Goal: Information Seeking & Learning: Find specific fact

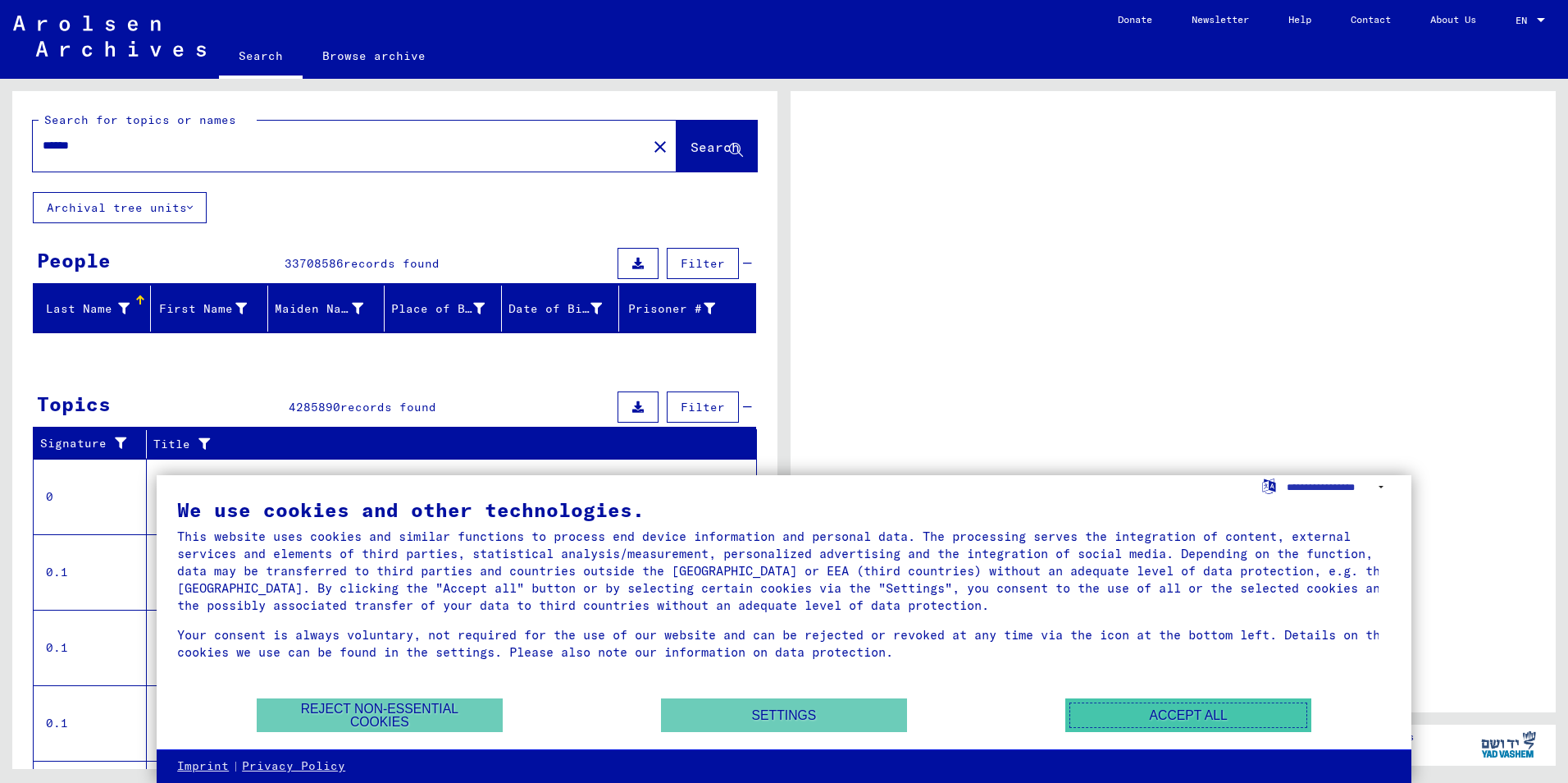
click at [1137, 721] on button "Accept all" at bounding box center [1188, 715] width 246 height 34
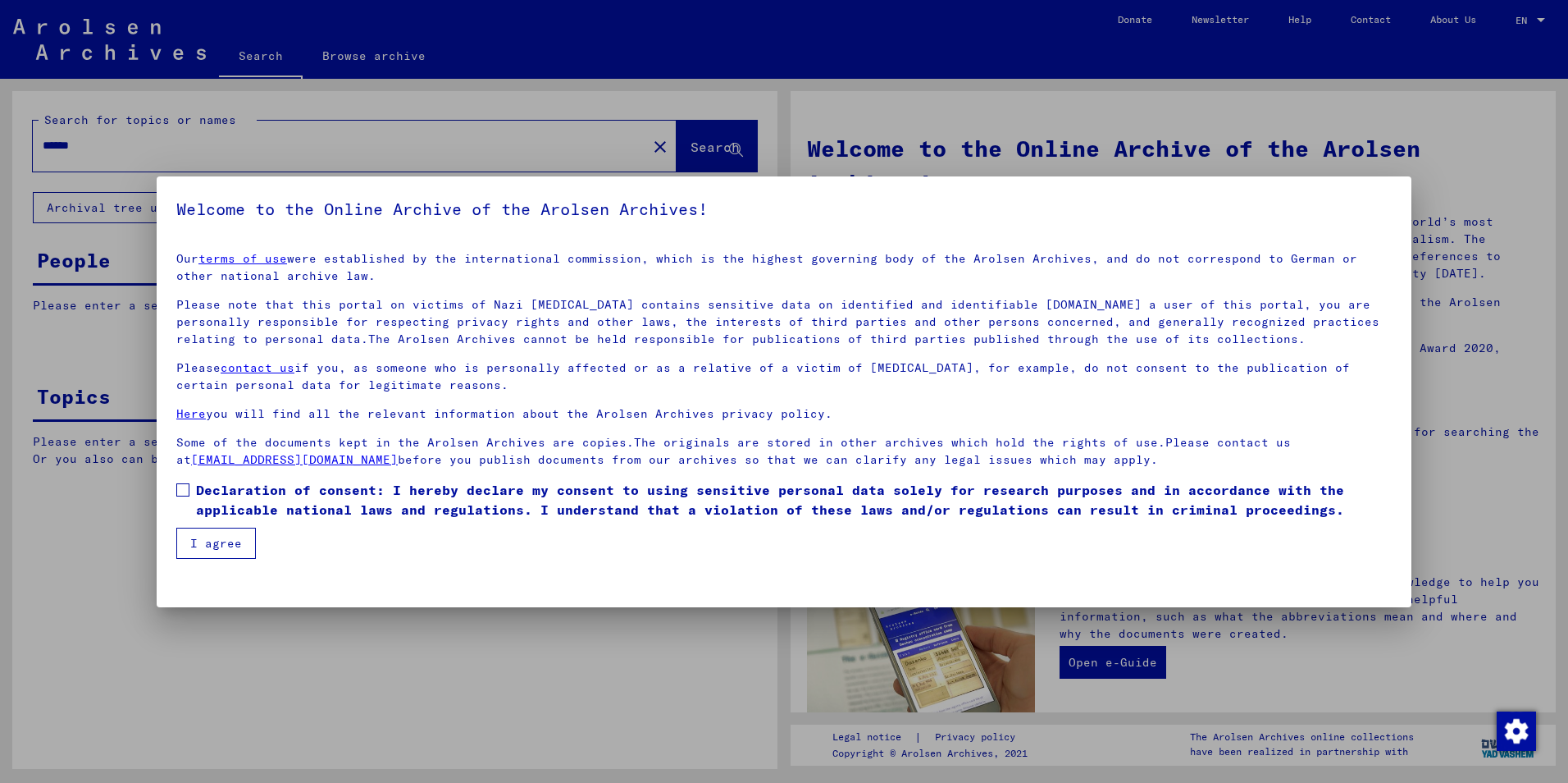
click at [715, 153] on div at bounding box center [784, 391] width 1568 height 783
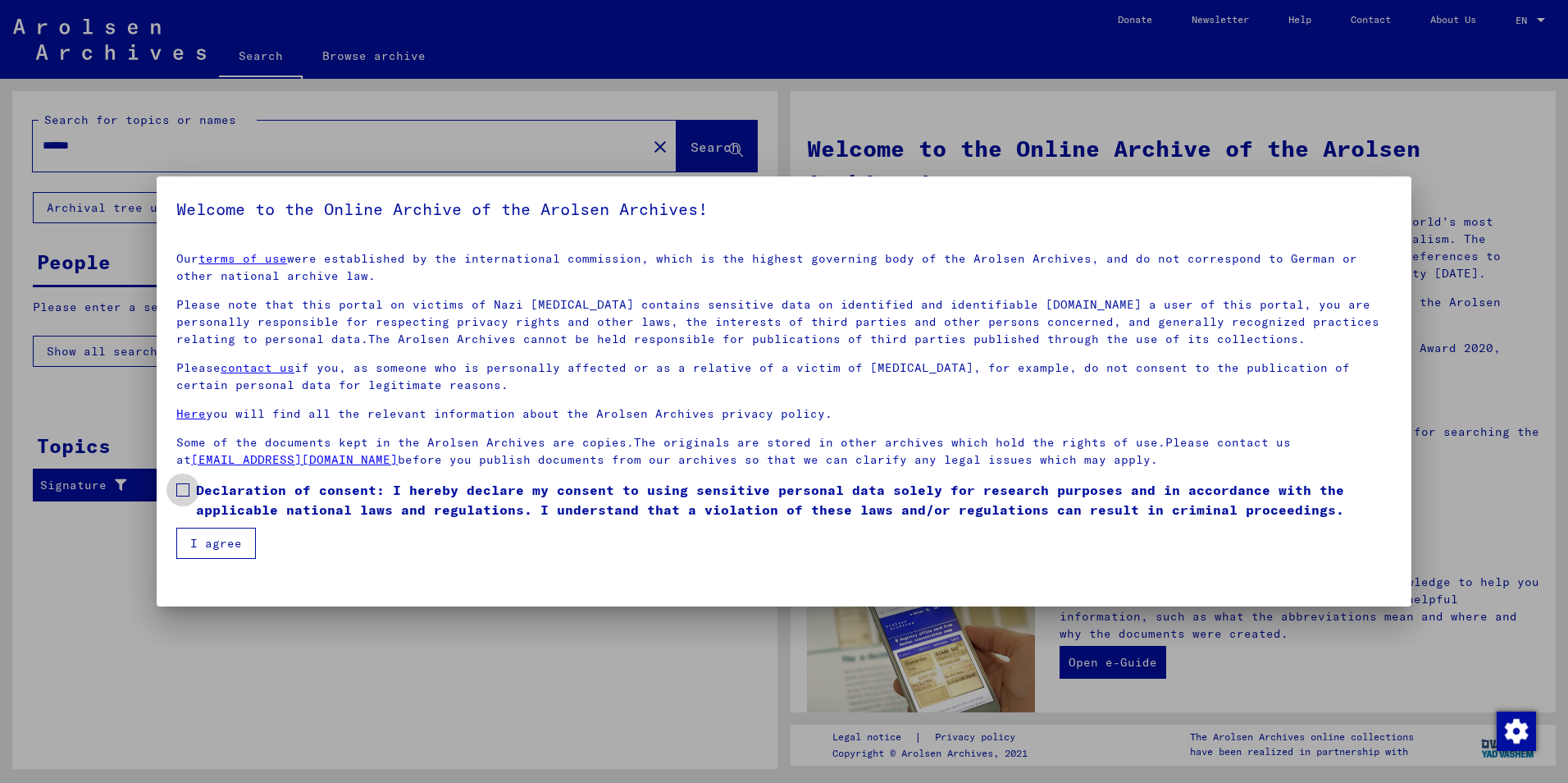
drag, startPoint x: 178, startPoint y: 485, endPoint x: 191, endPoint y: 493, distance: 15.3
click at [179, 485] on span at bounding box center [182, 490] width 13 height 13
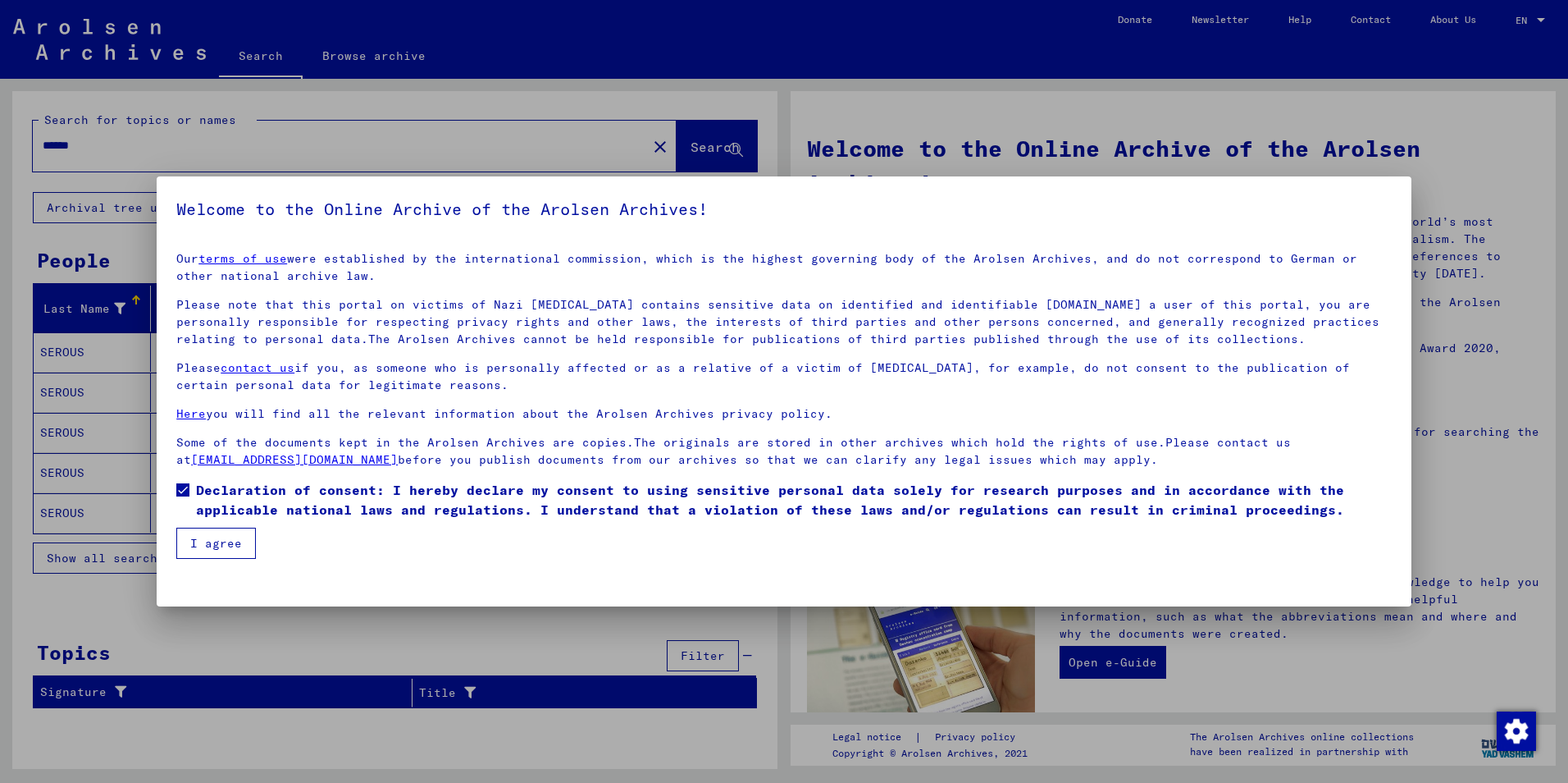
click at [214, 535] on button "I agree" at bounding box center [216, 543] width 80 height 31
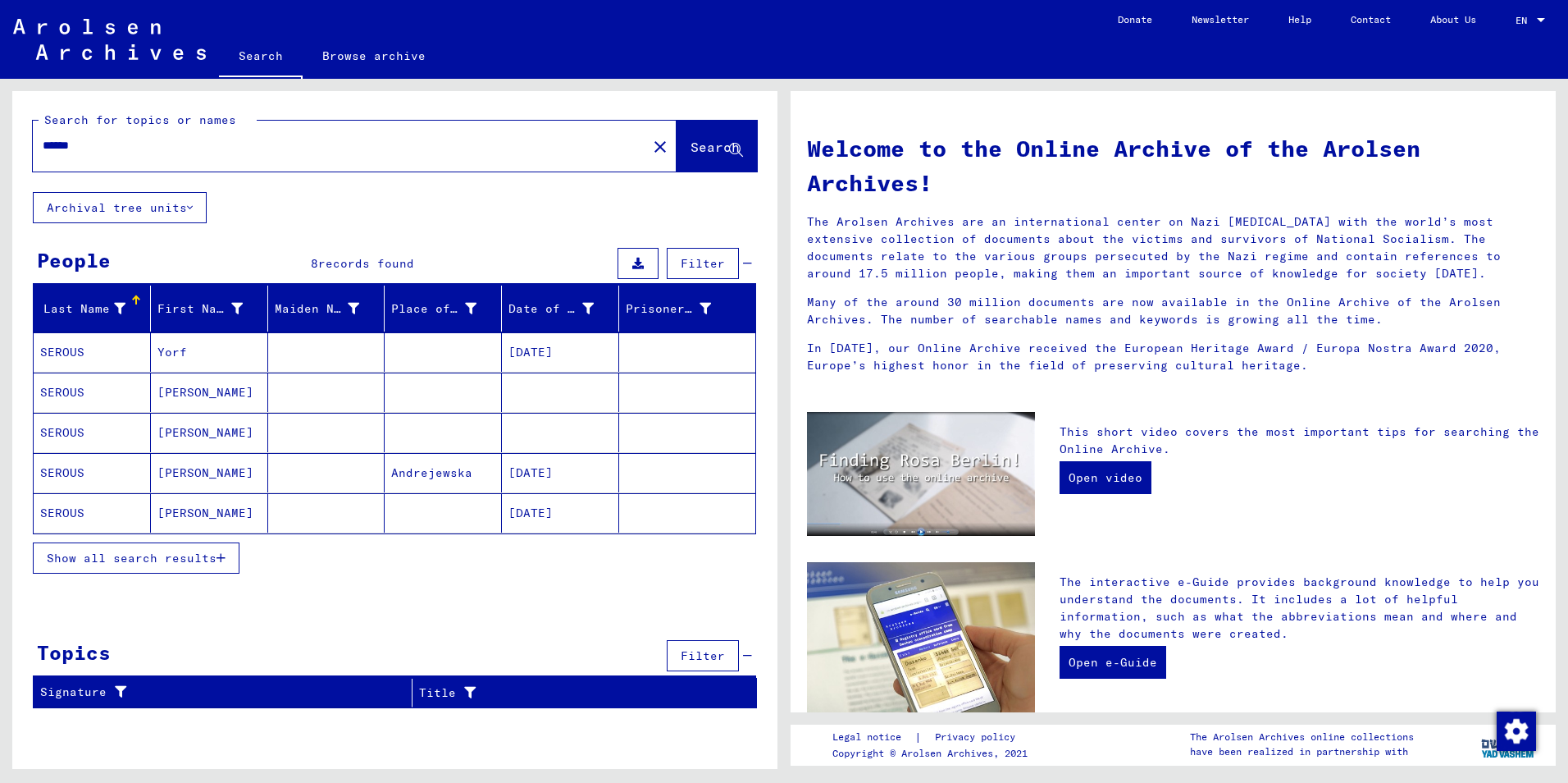
click at [288, 465] on mat-cell at bounding box center [326, 472] width 117 height 39
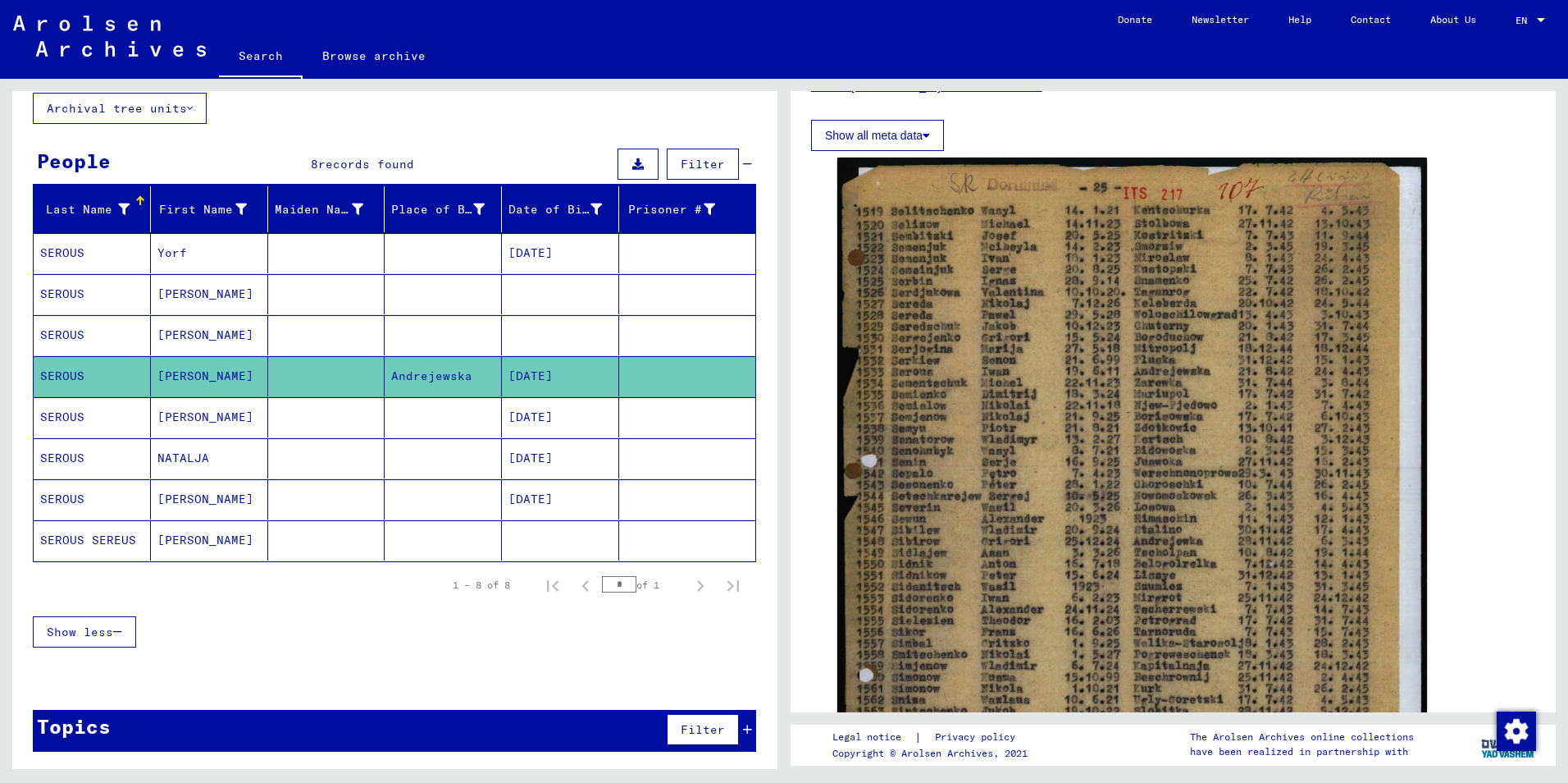
scroll to position [246, 0]
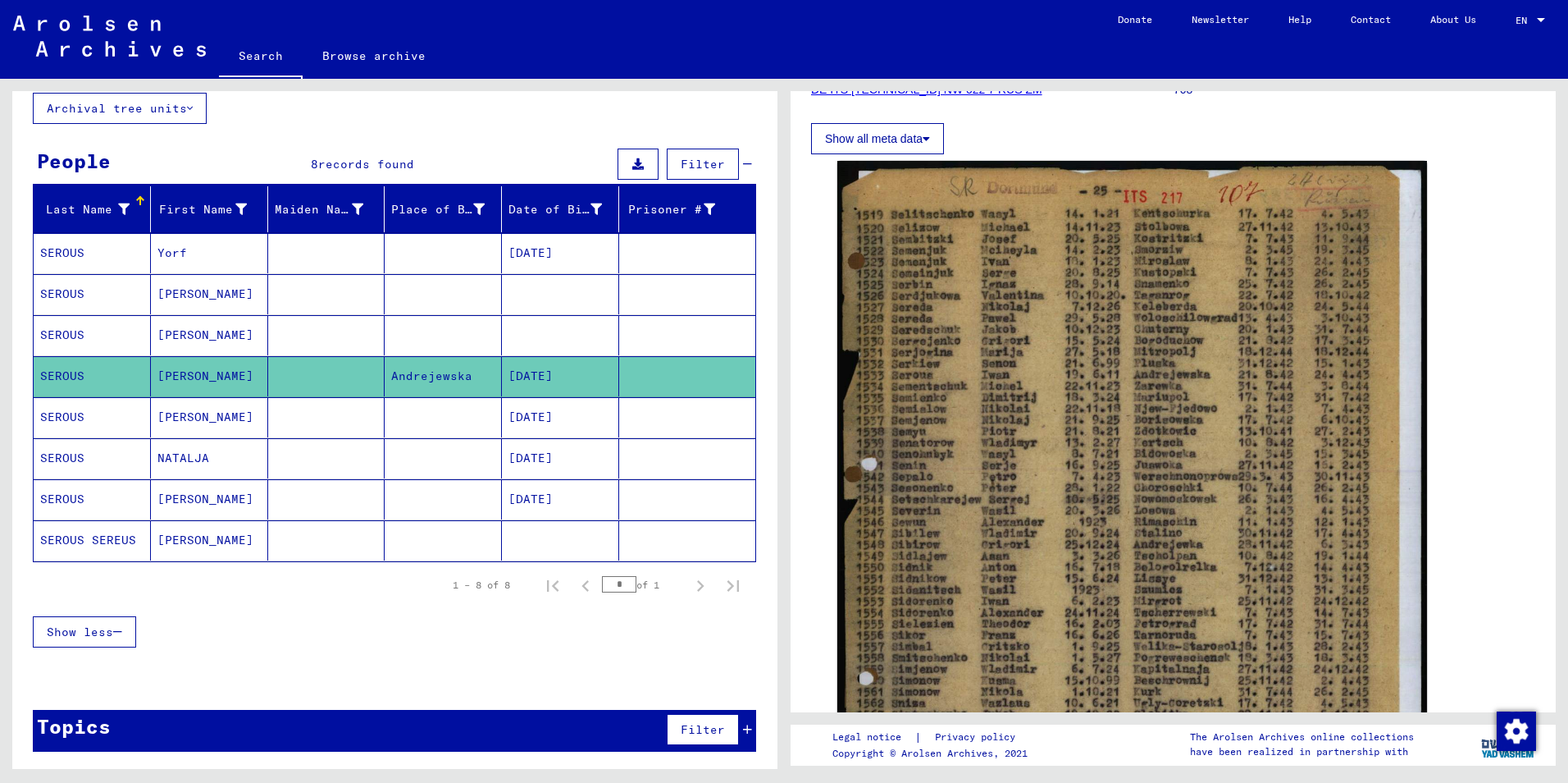
click at [302, 501] on mat-cell at bounding box center [326, 499] width 117 height 40
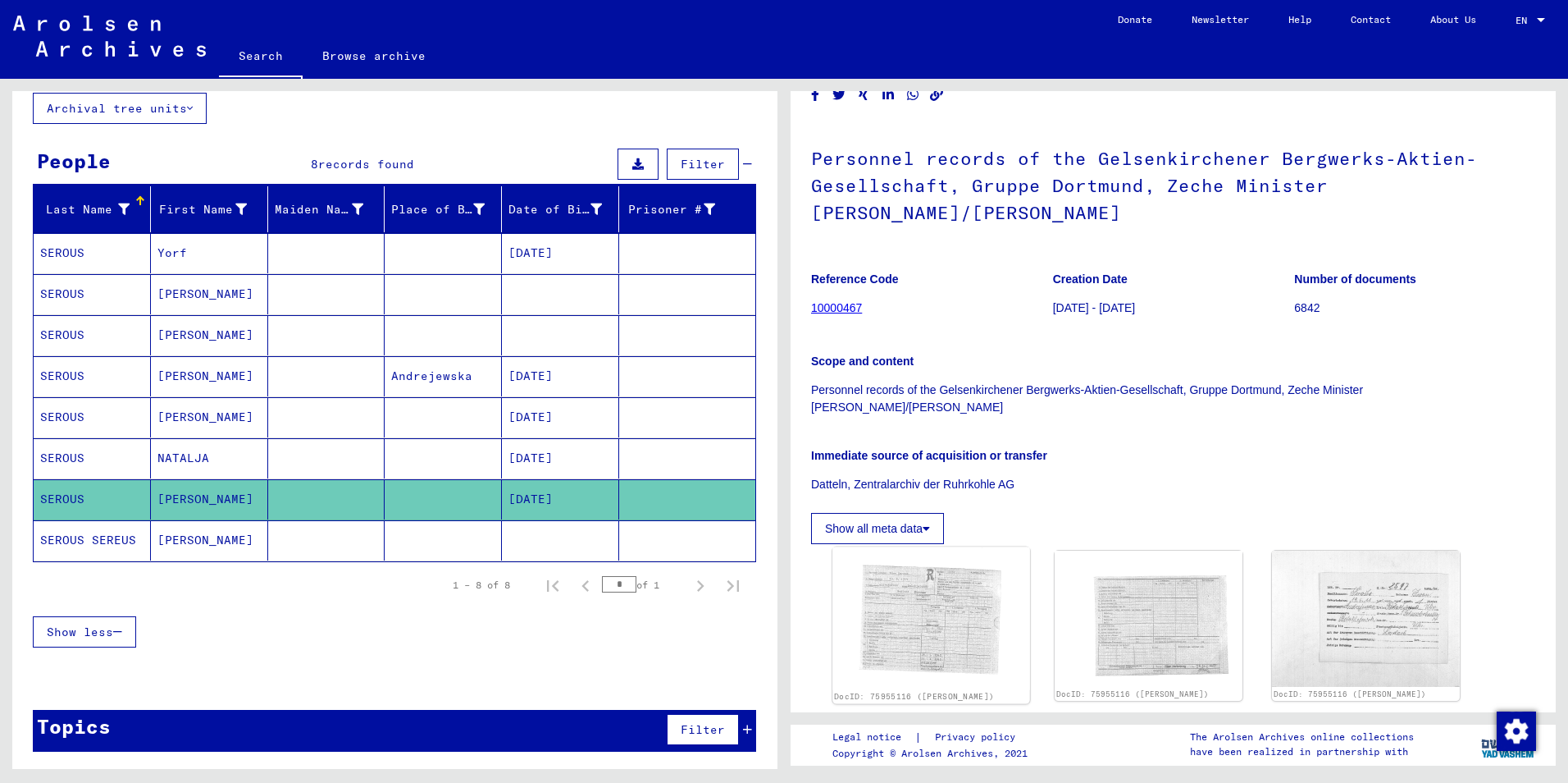
scroll to position [164, 0]
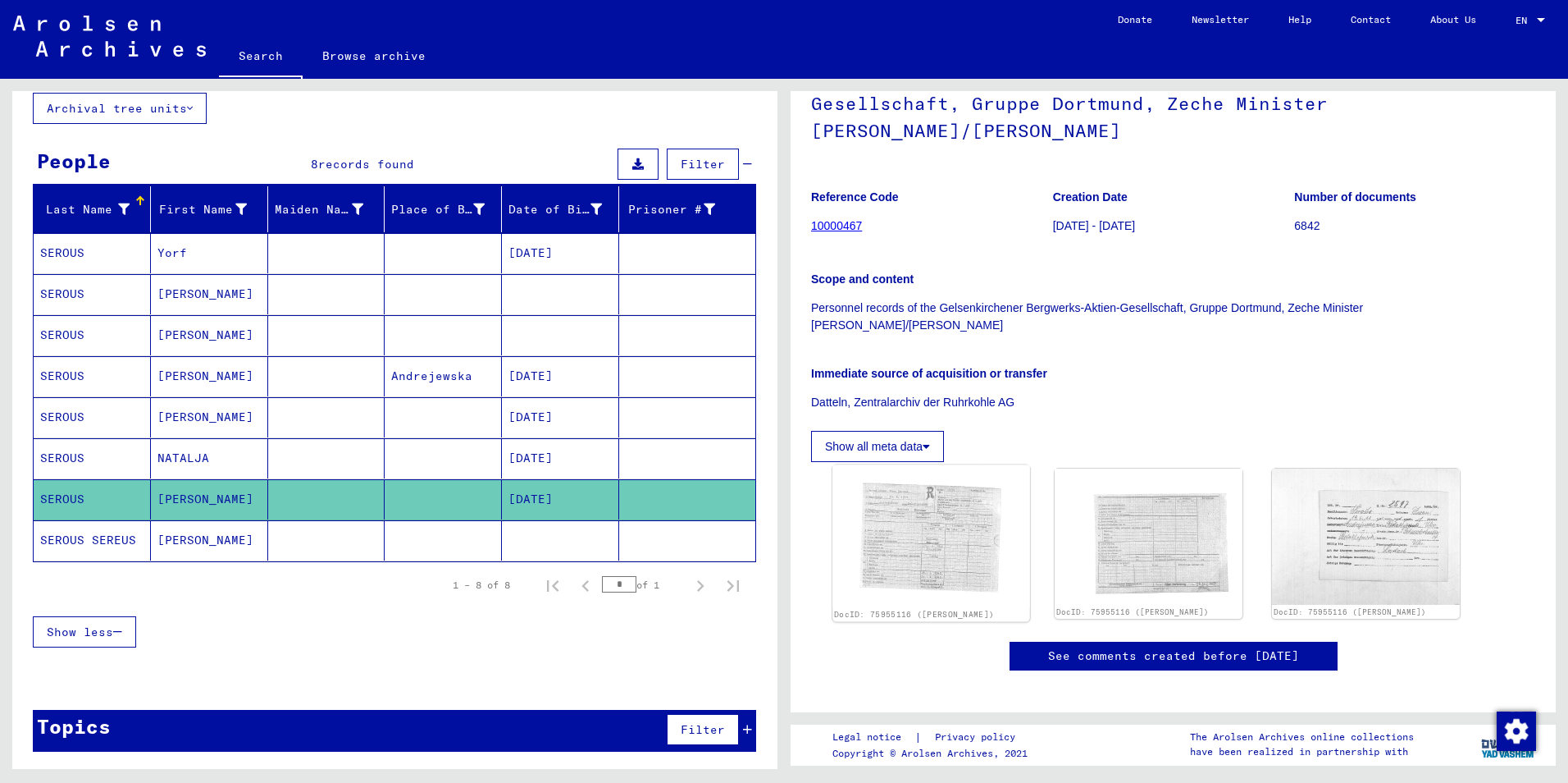
click at [935, 520] on img at bounding box center [930, 536] width 197 height 142
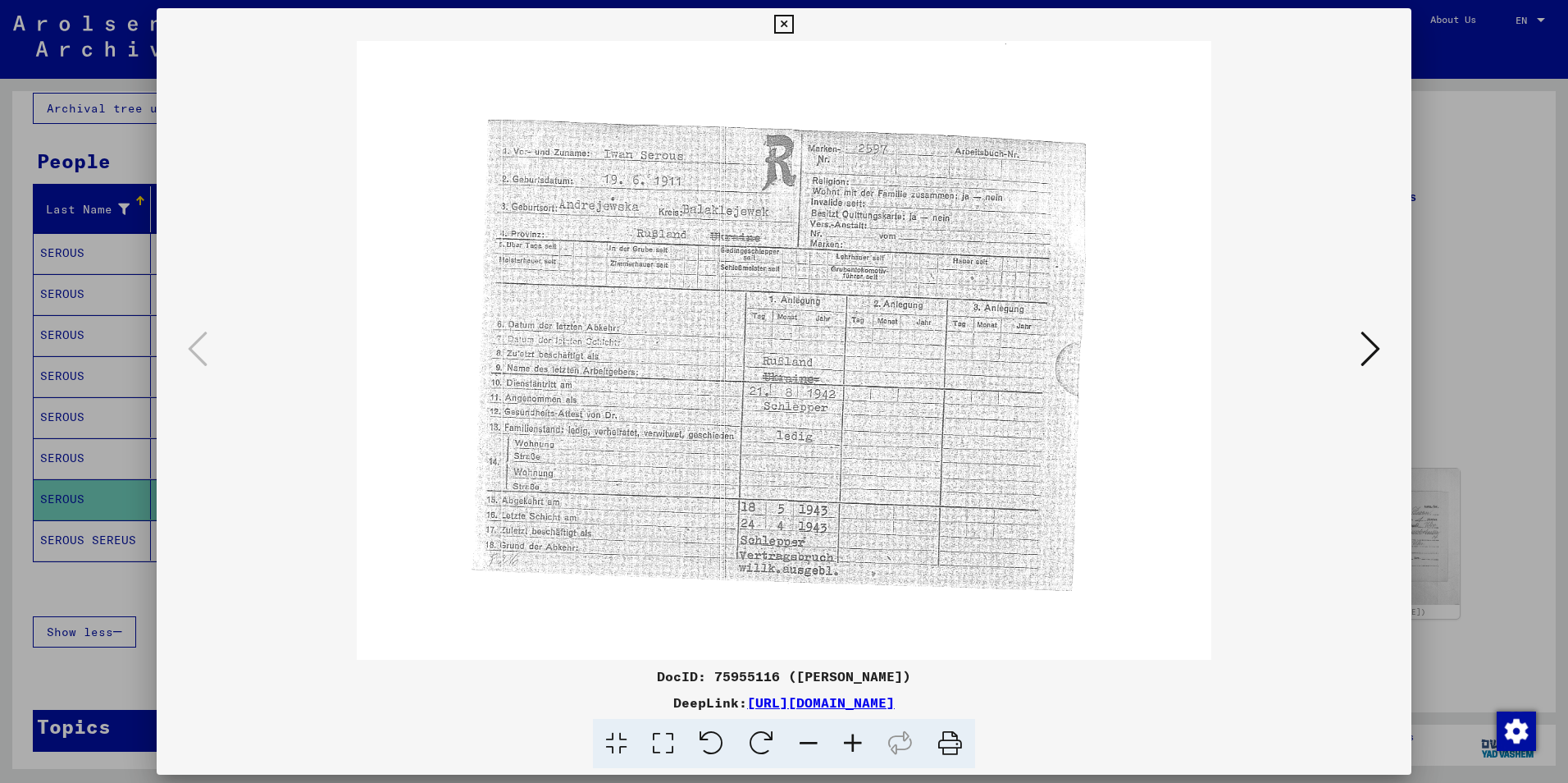
click at [1366, 359] on icon at bounding box center [1370, 348] width 20 height 39
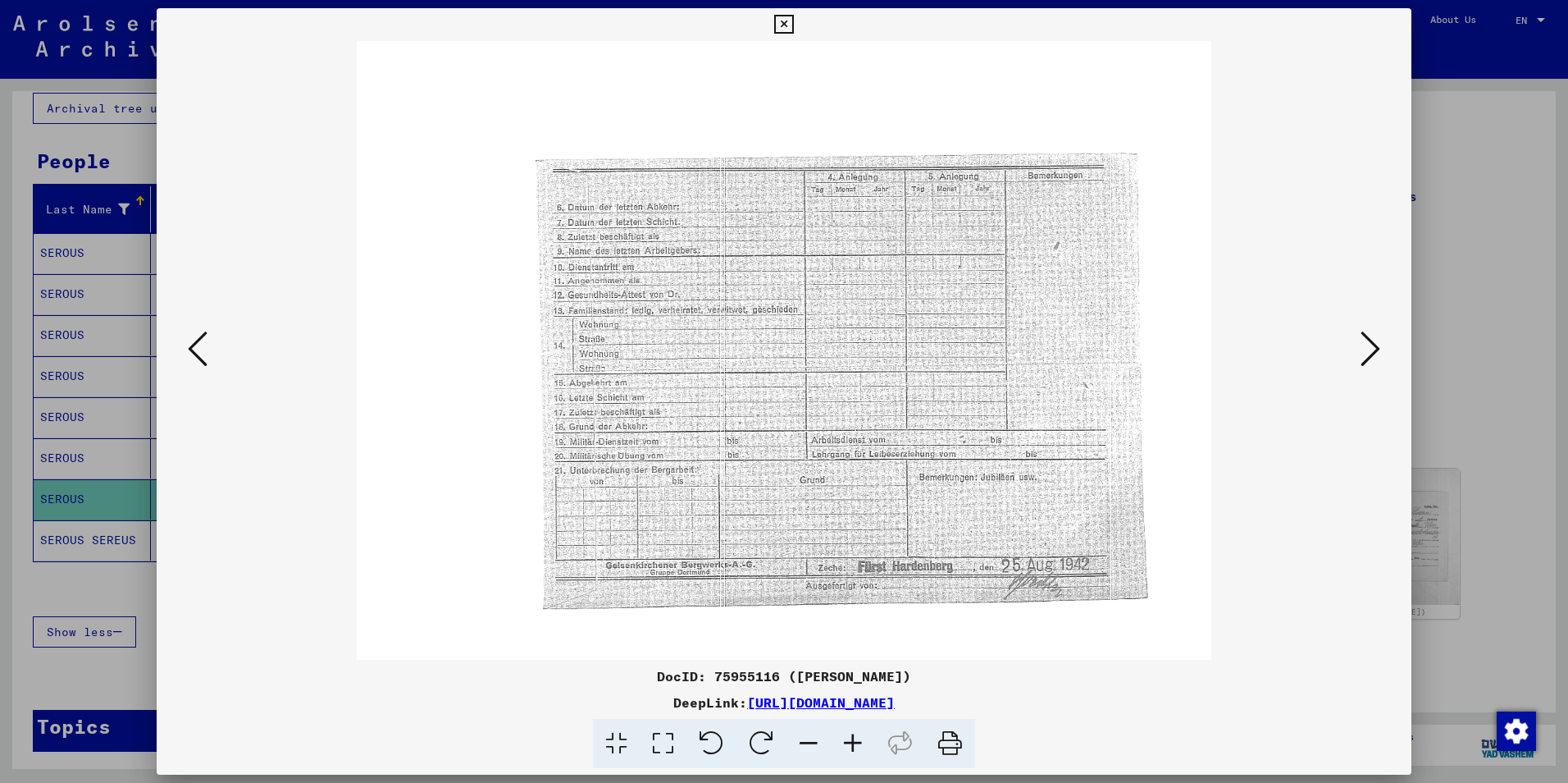
click at [229, 359] on img at bounding box center [784, 350] width 1143 height 619
click at [199, 353] on icon at bounding box center [198, 348] width 20 height 39
